Goal: Task Accomplishment & Management: Manage account settings

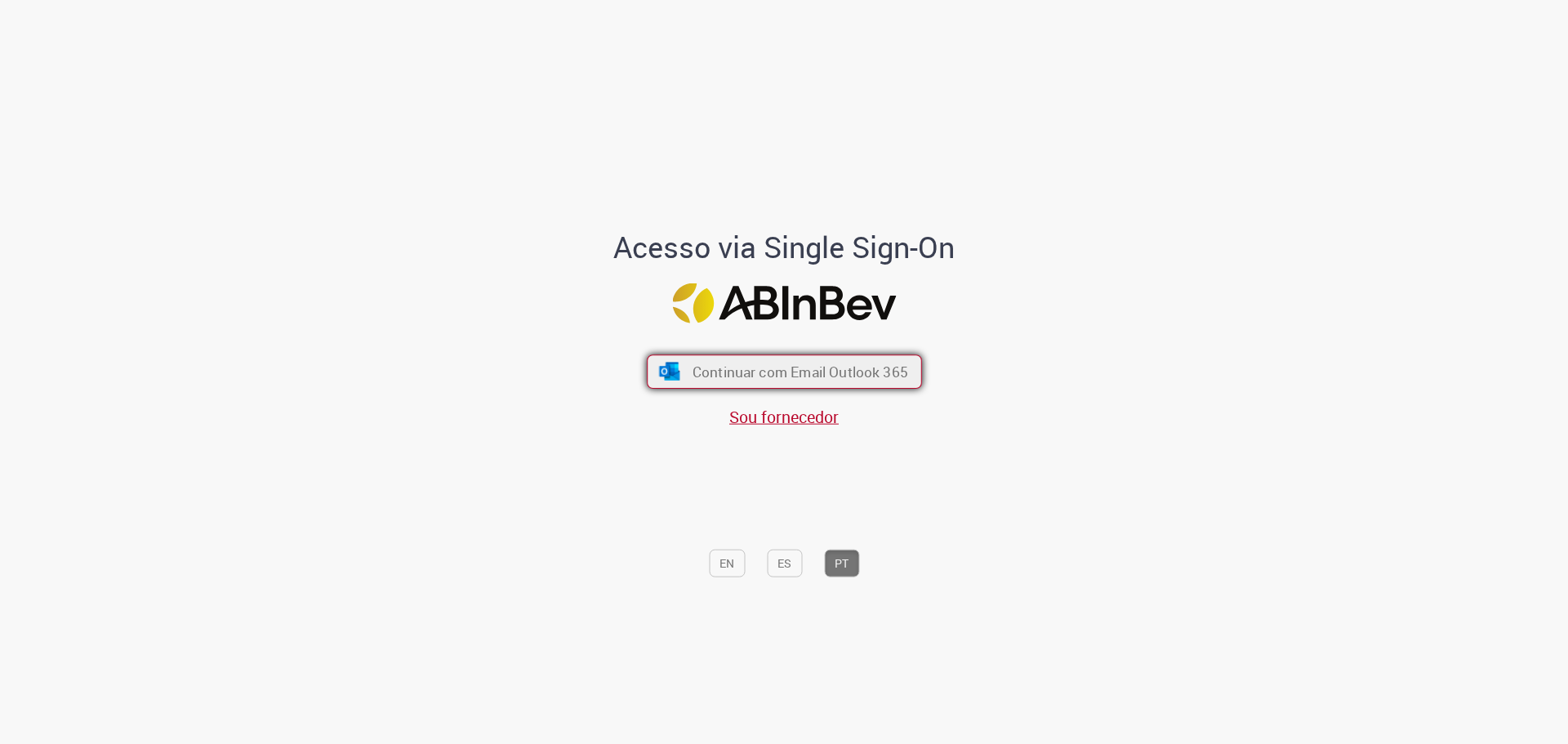
click at [776, 370] on span "Continuar com Email Outlook 365" at bounding box center [800, 371] width 216 height 19
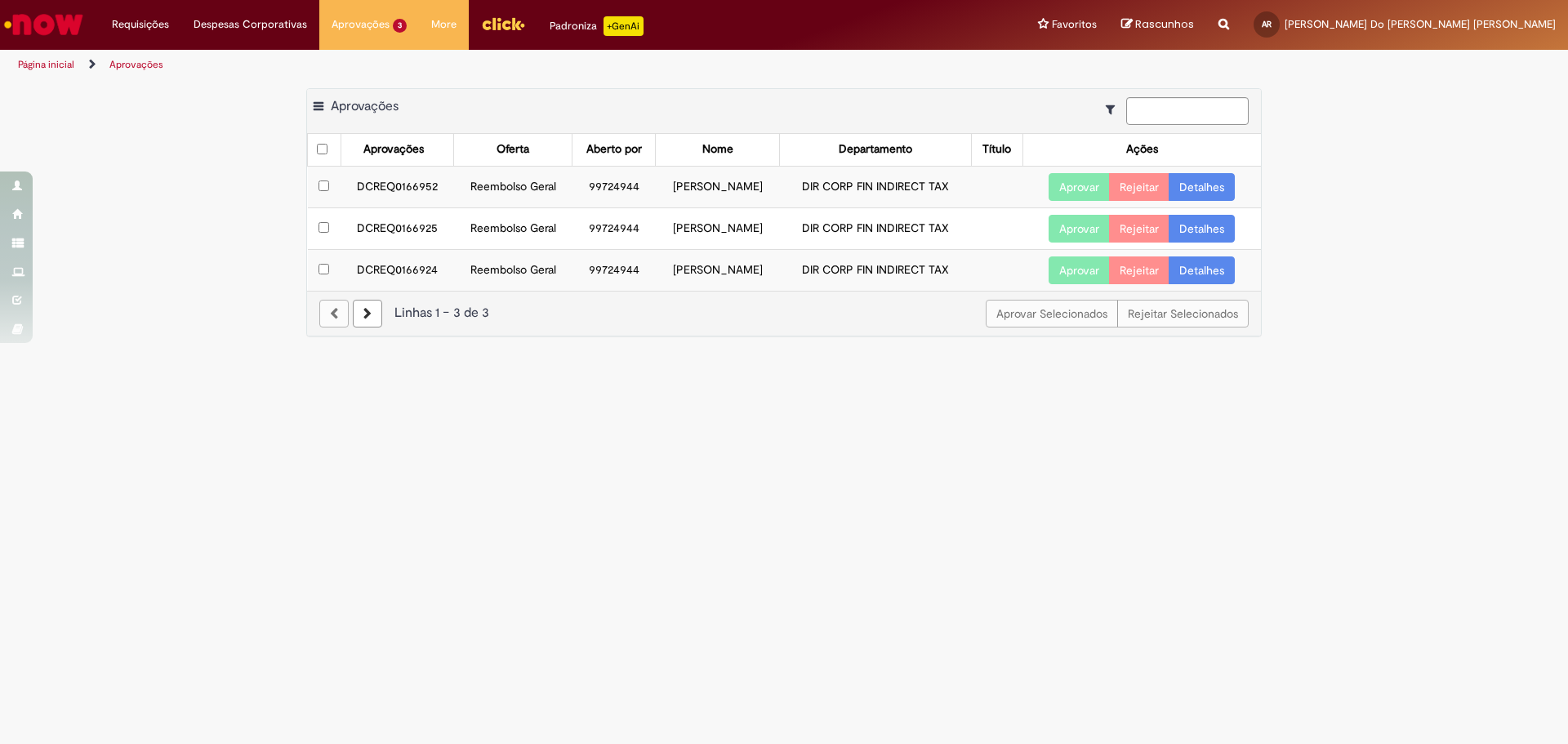
click at [1196, 184] on link "Detalhes" at bounding box center [1202, 186] width 66 height 27
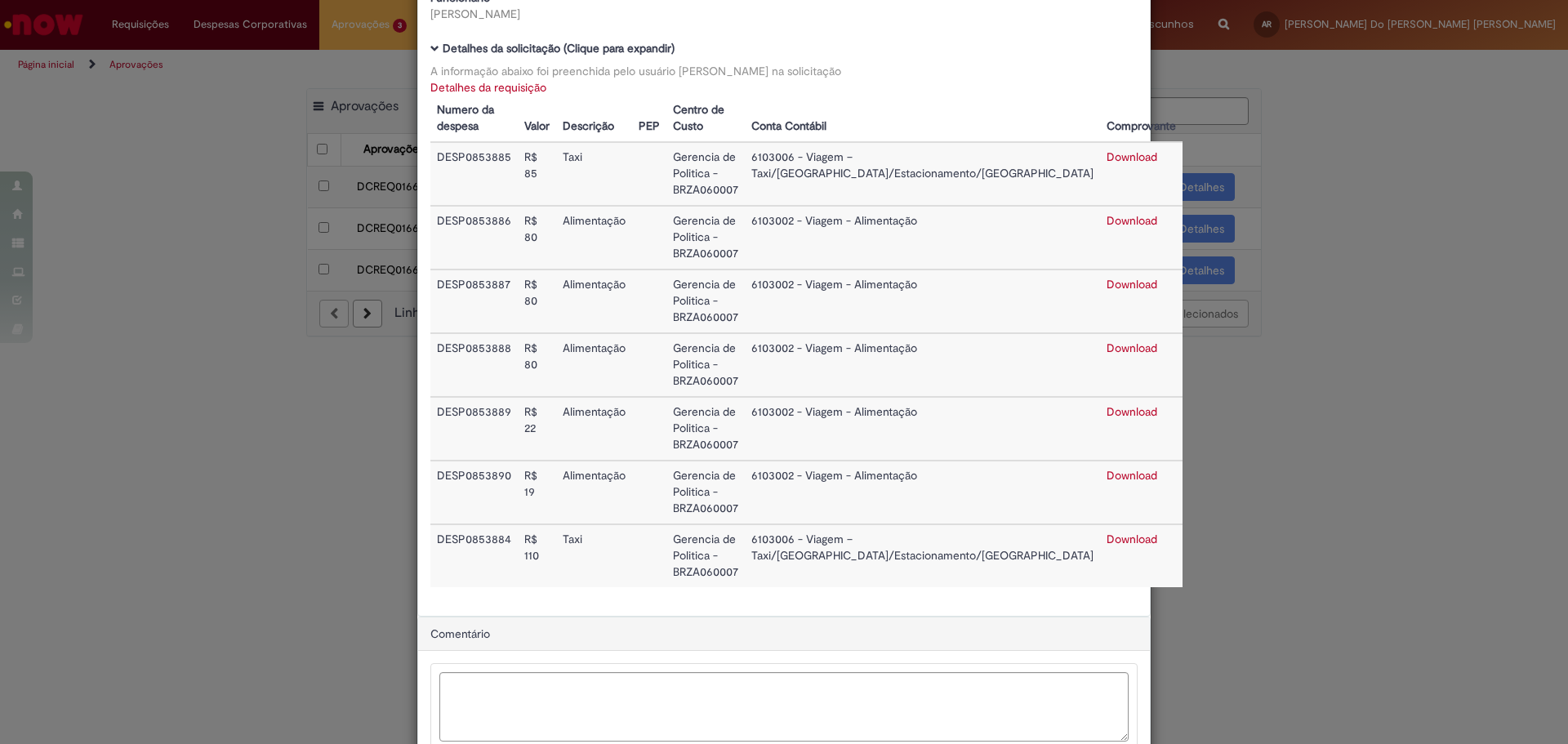
scroll to position [126, 0]
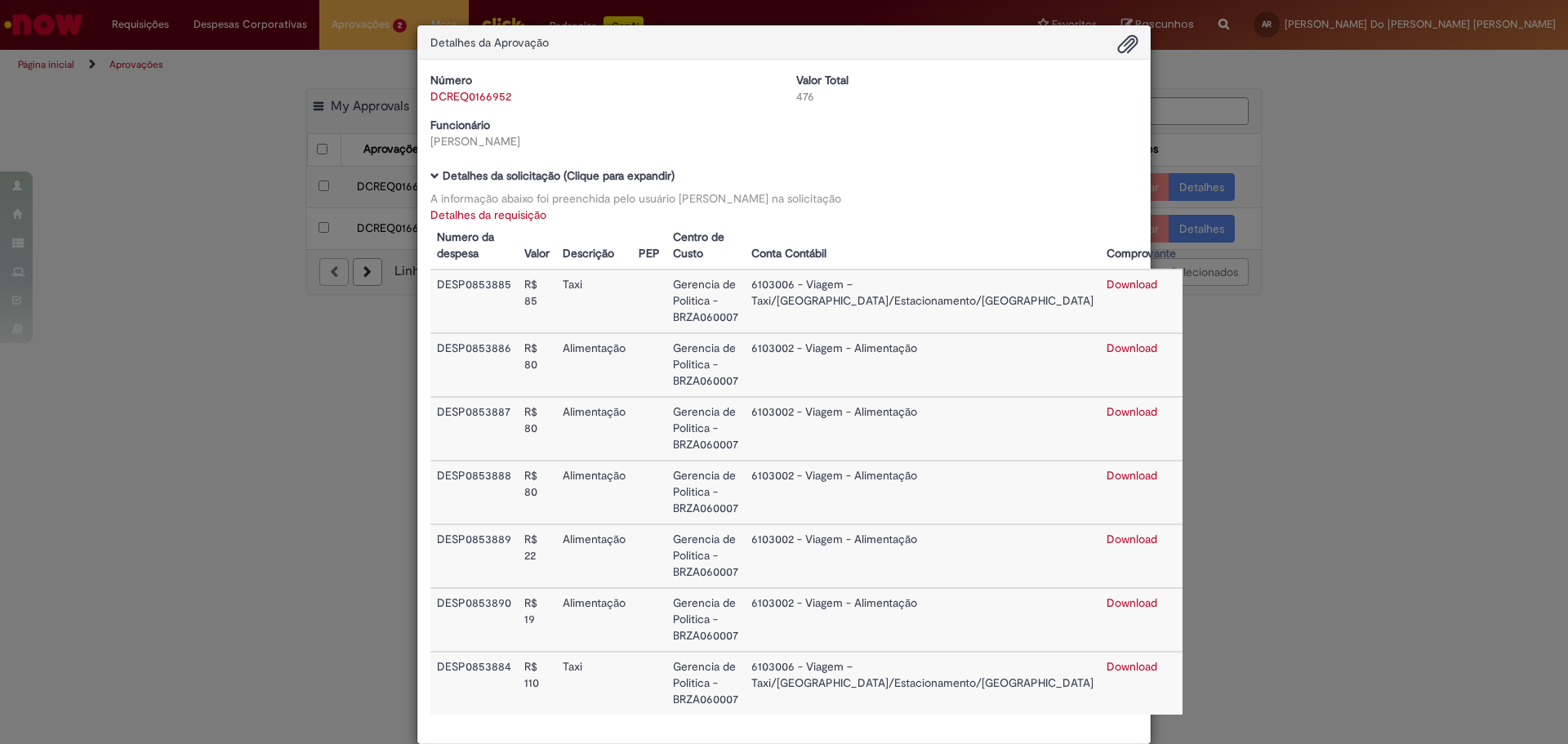
click at [1208, 176] on div "Detalhes da Aprovação Número DCREQ0166952 Valor Total 476 Funcionário [PERSON_N…" at bounding box center [784, 372] width 1568 height 744
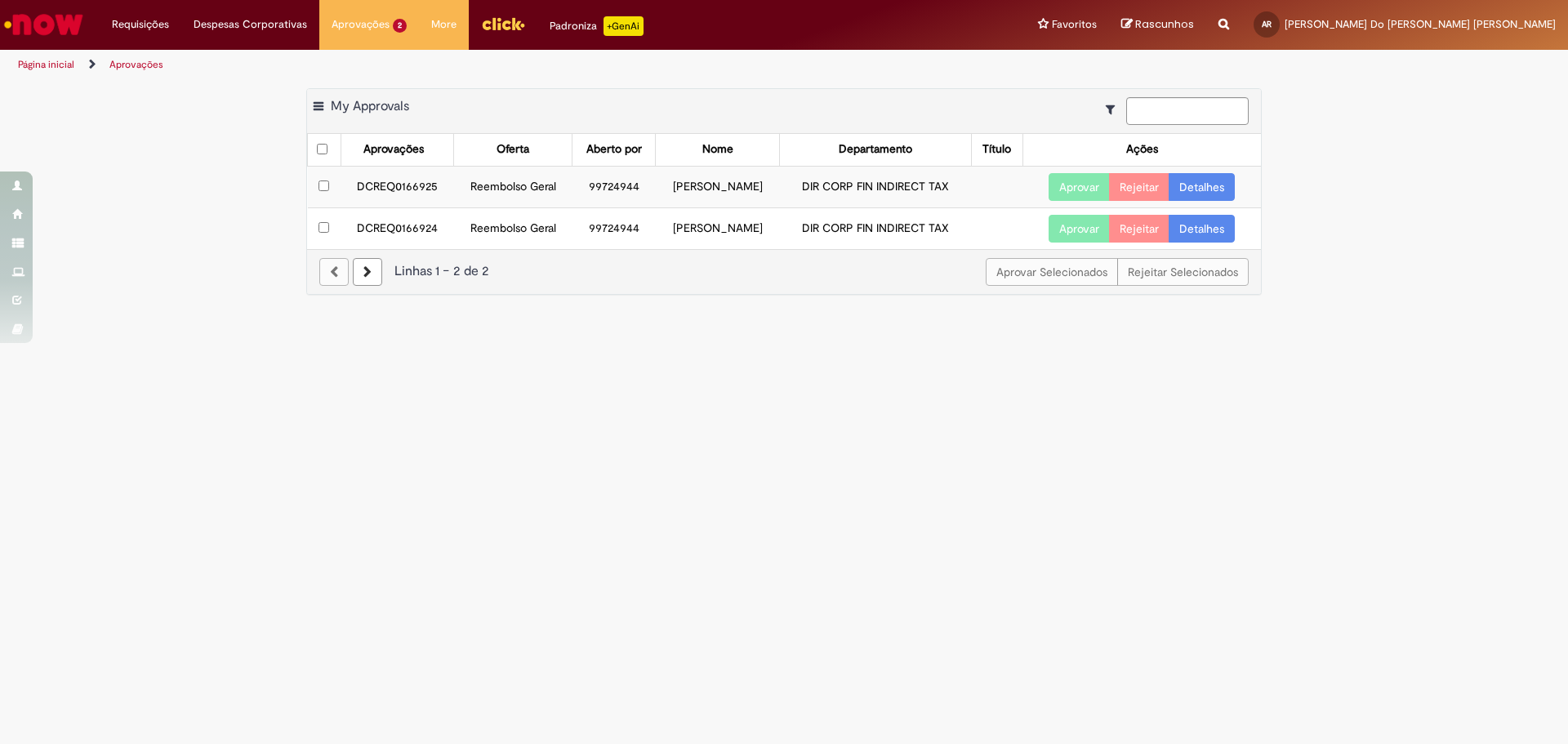
click at [1210, 191] on link "Detalhes" at bounding box center [1202, 186] width 66 height 27
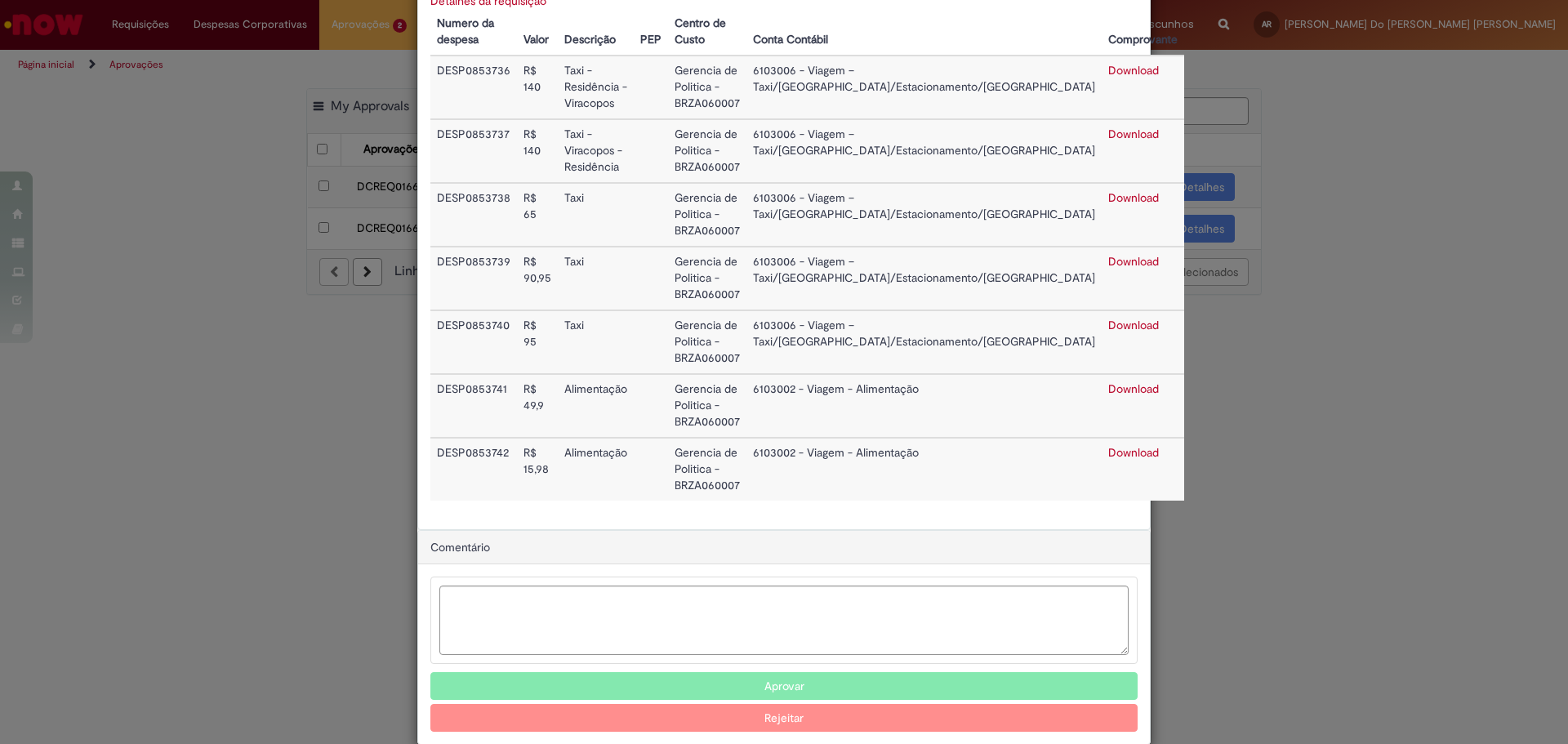
scroll to position [241, 0]
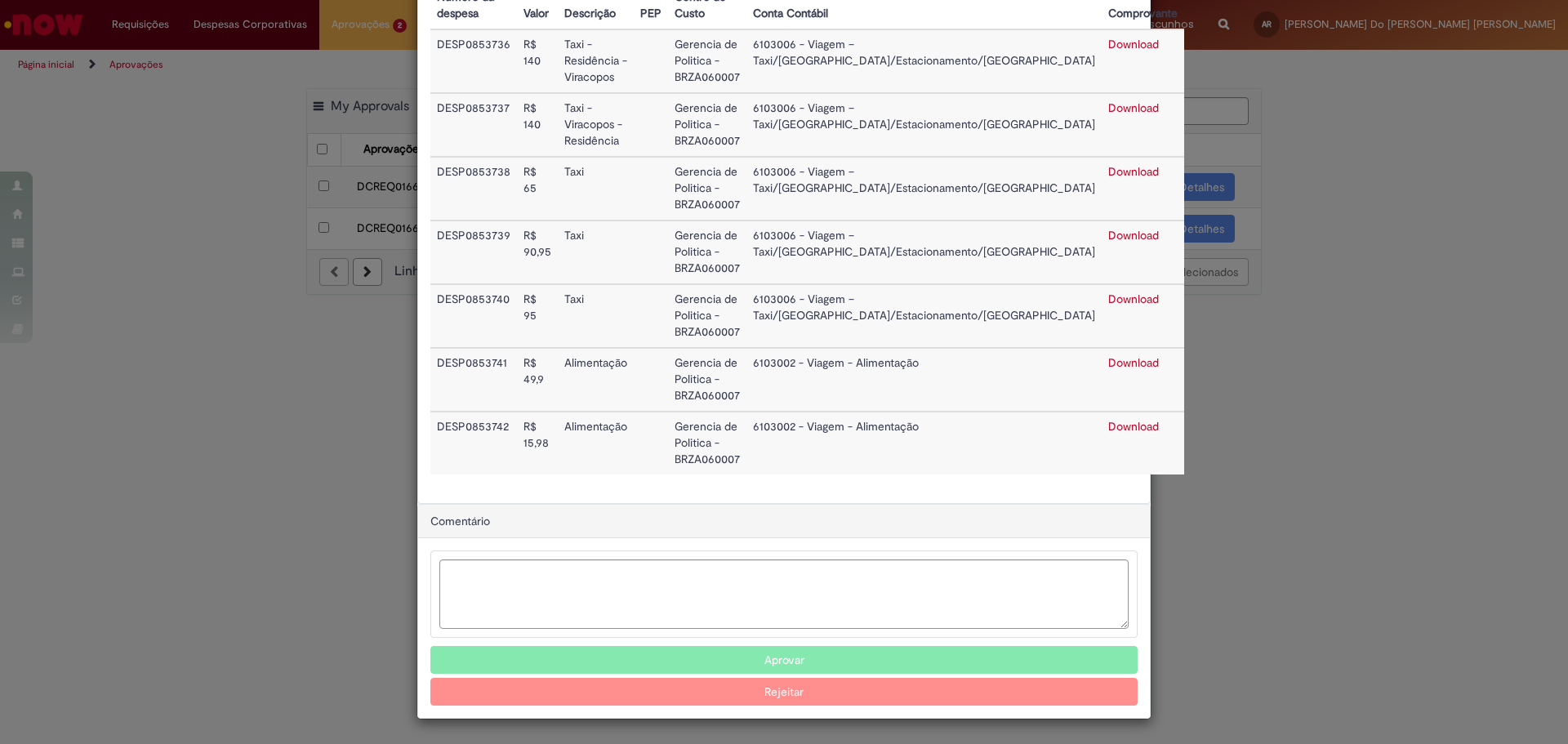
click at [890, 664] on button "Aprovar" at bounding box center [784, 660] width 707 height 27
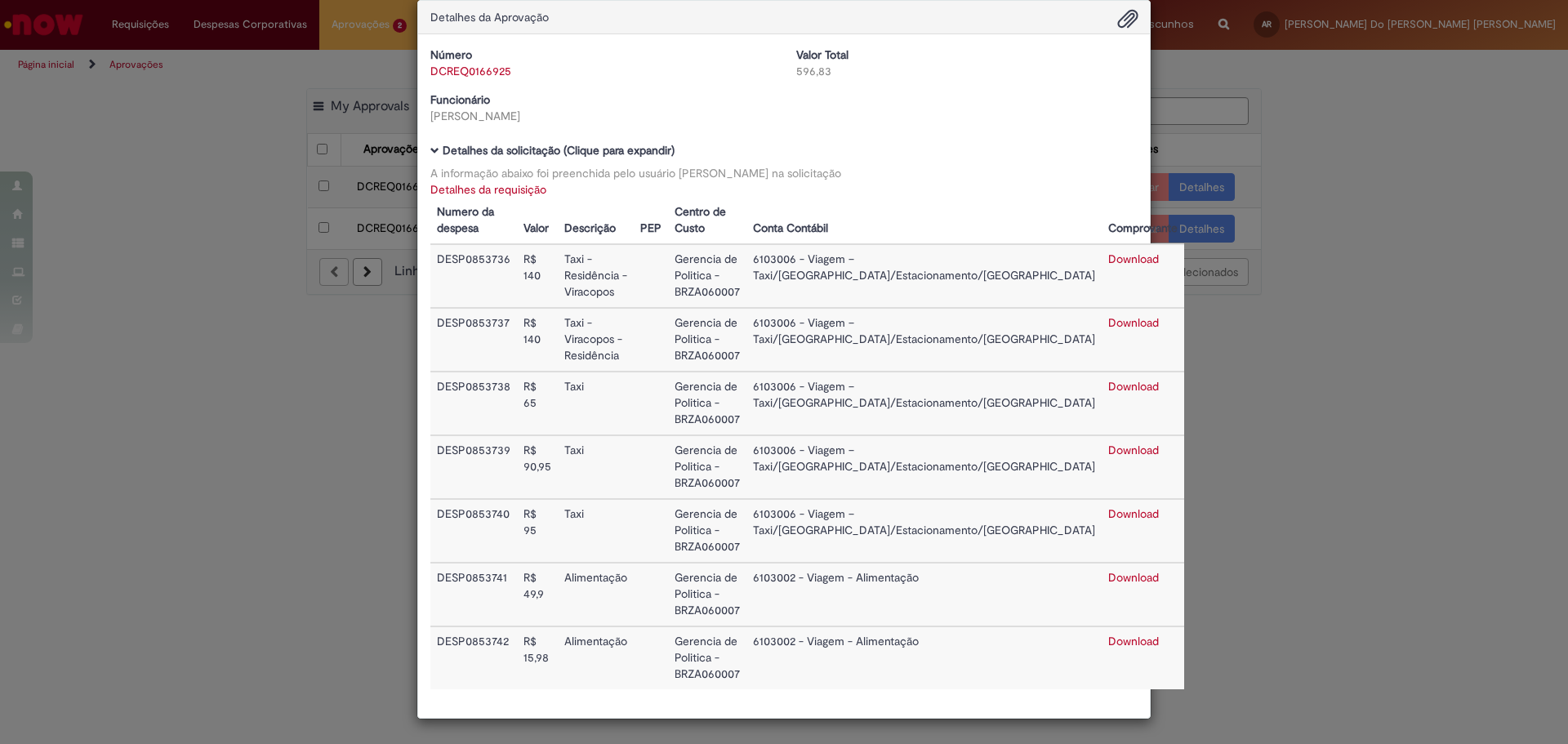
scroll to position [26, 0]
click at [1318, 188] on div "Detalhes da Aprovação Número DCREQ0166925 Valor Total 596,83 Funcionário [PERSO…" at bounding box center [784, 372] width 1568 height 744
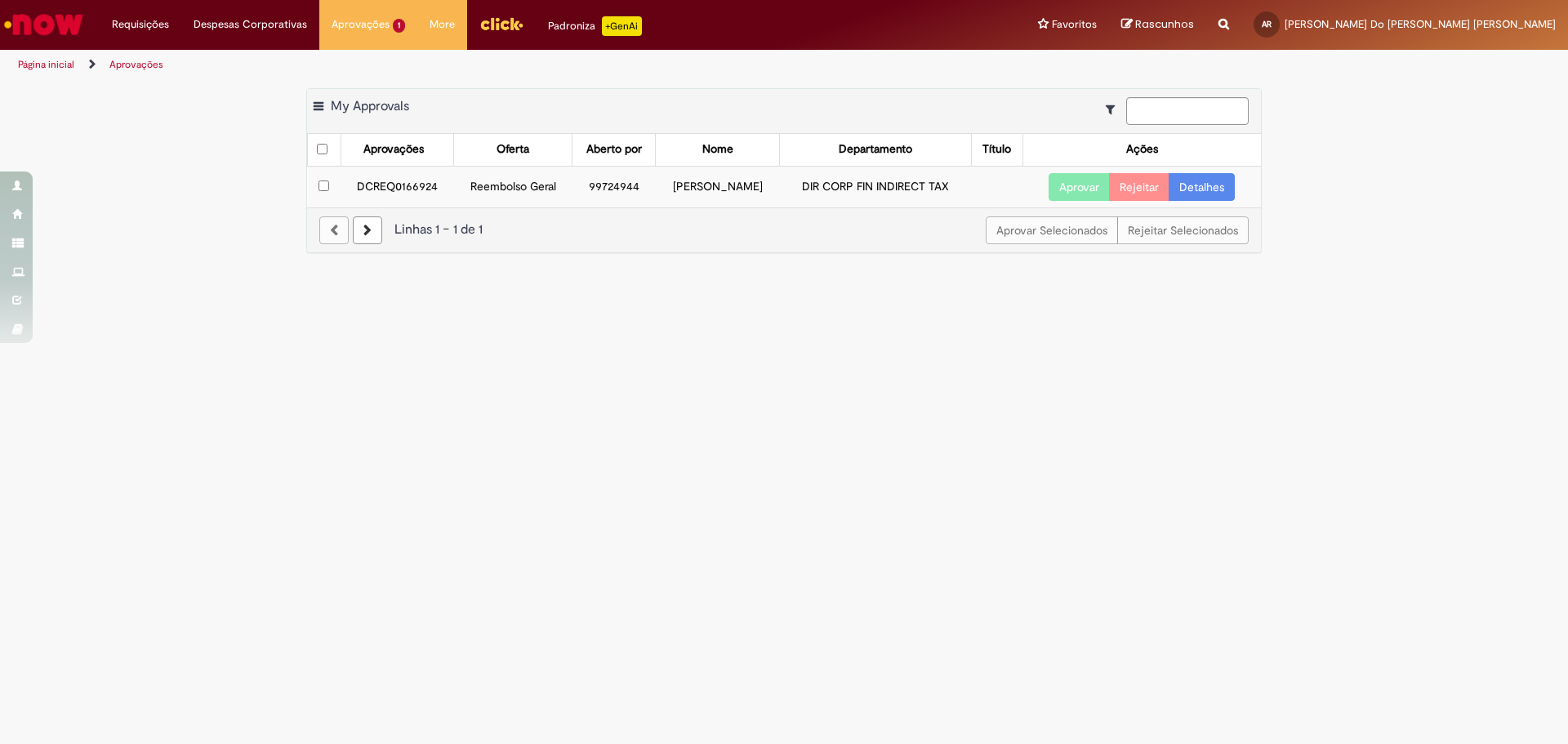
click at [1207, 184] on link "Detalhes" at bounding box center [1202, 186] width 66 height 27
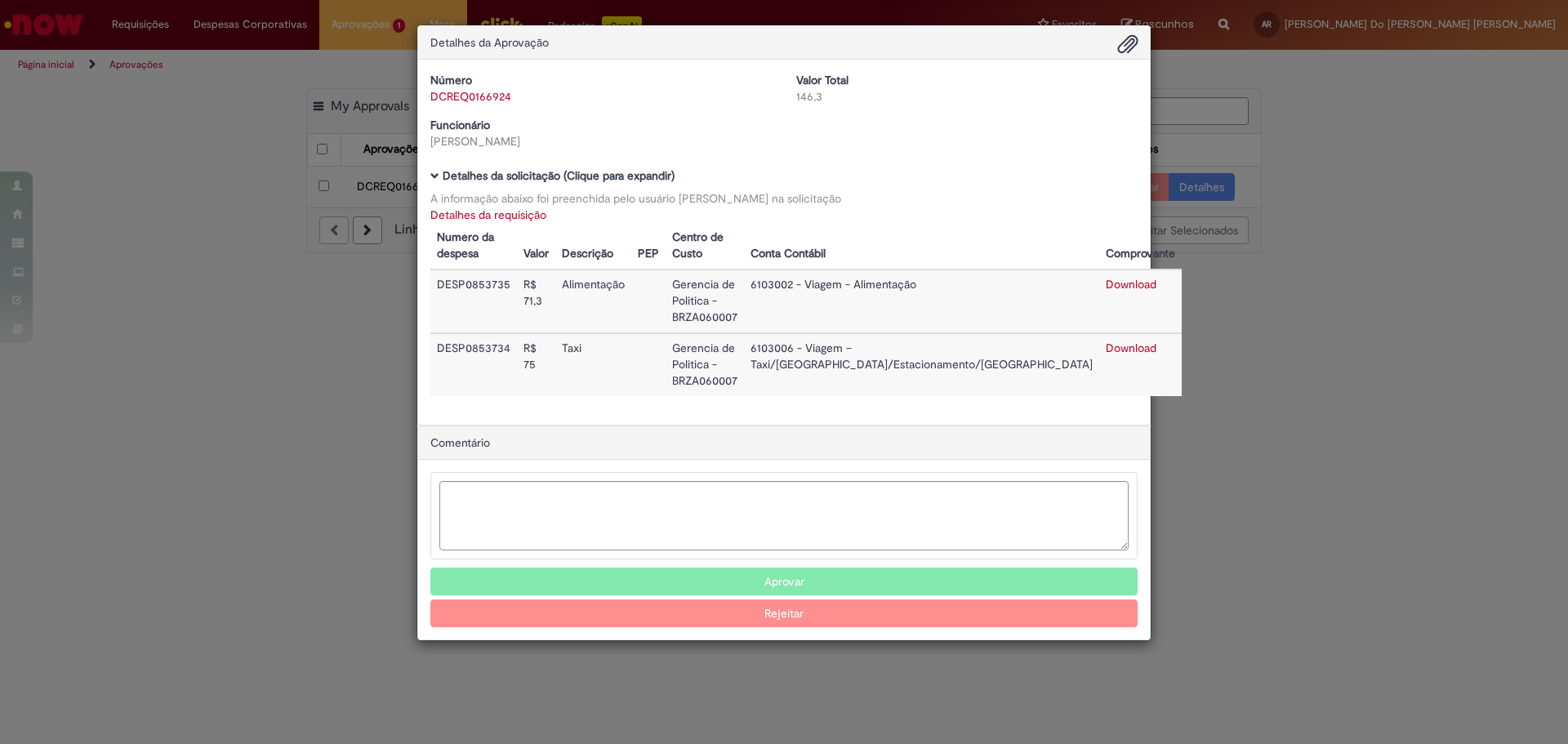
click at [831, 568] on button "Aprovar" at bounding box center [784, 581] width 707 height 27
